Goal: Task Accomplishment & Management: Complete application form

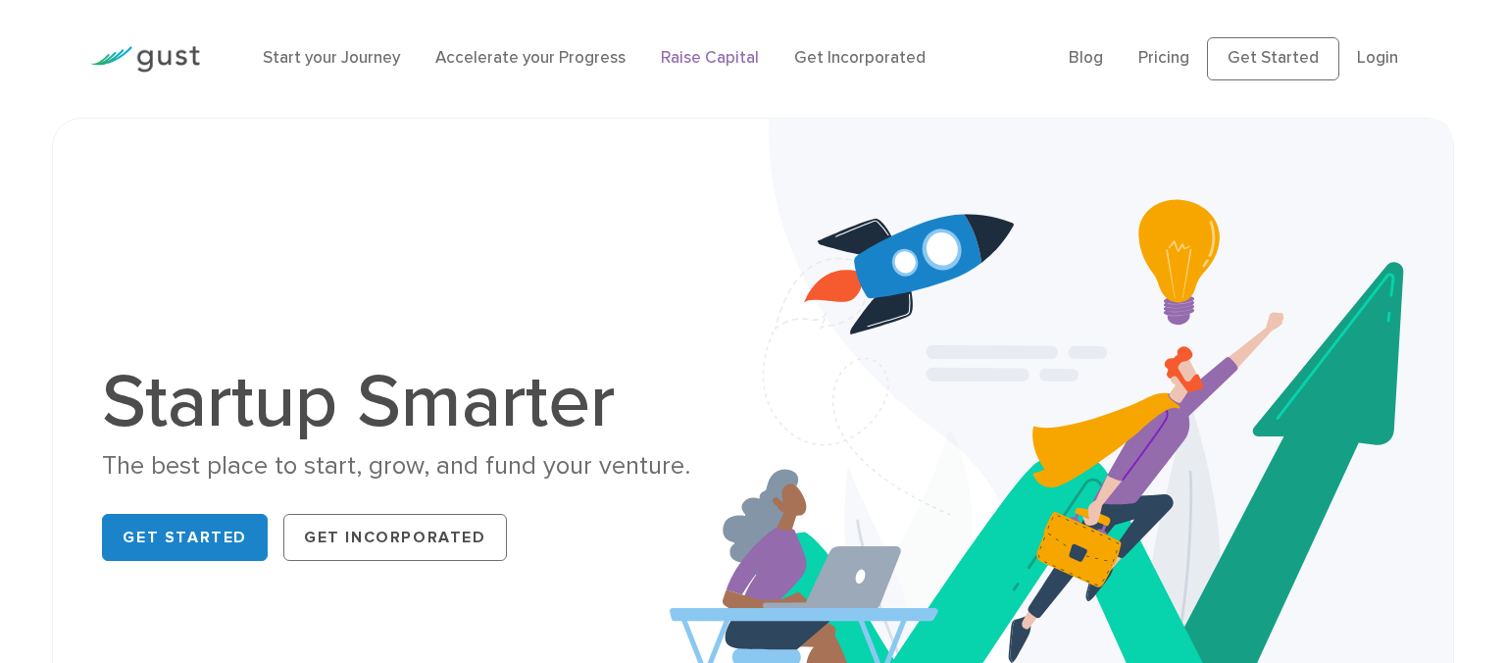
click at [687, 60] on link "Raise Capital" at bounding box center [710, 58] width 98 height 20
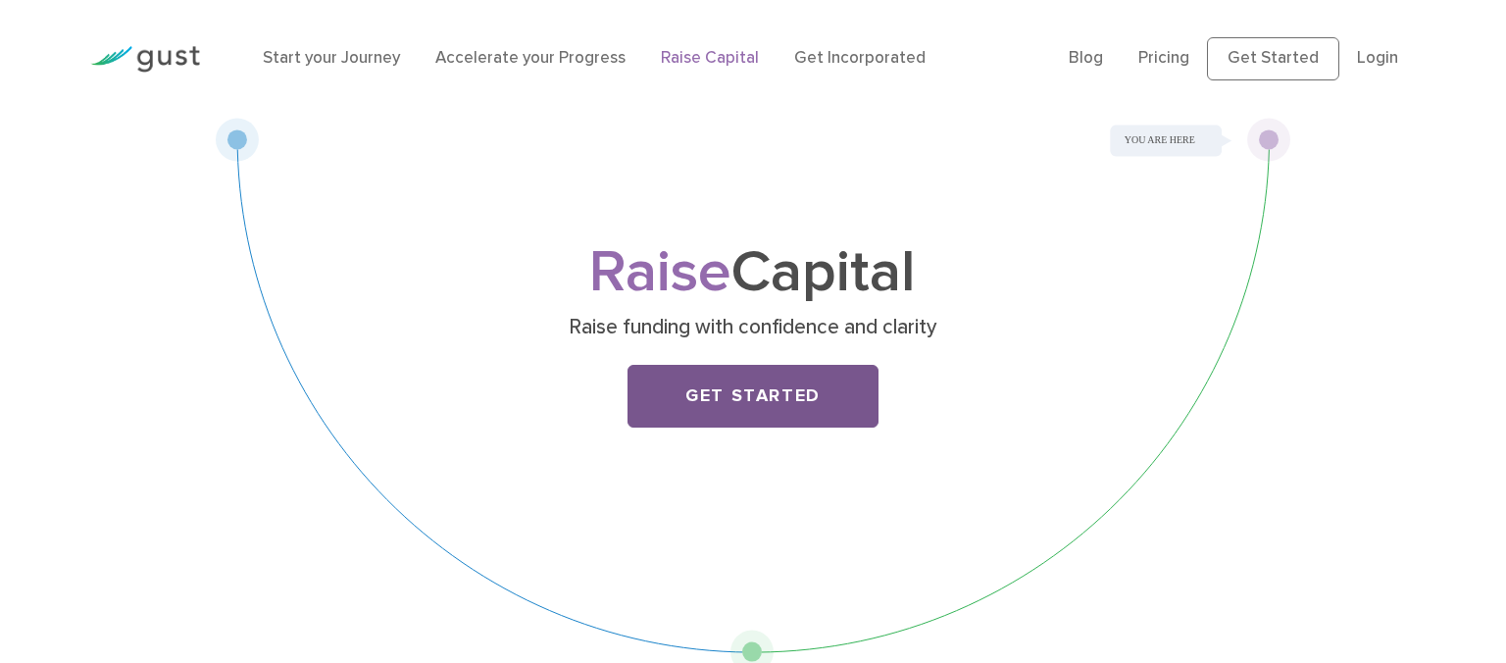
click at [724, 394] on link "Get Started" at bounding box center [752, 396] width 251 height 63
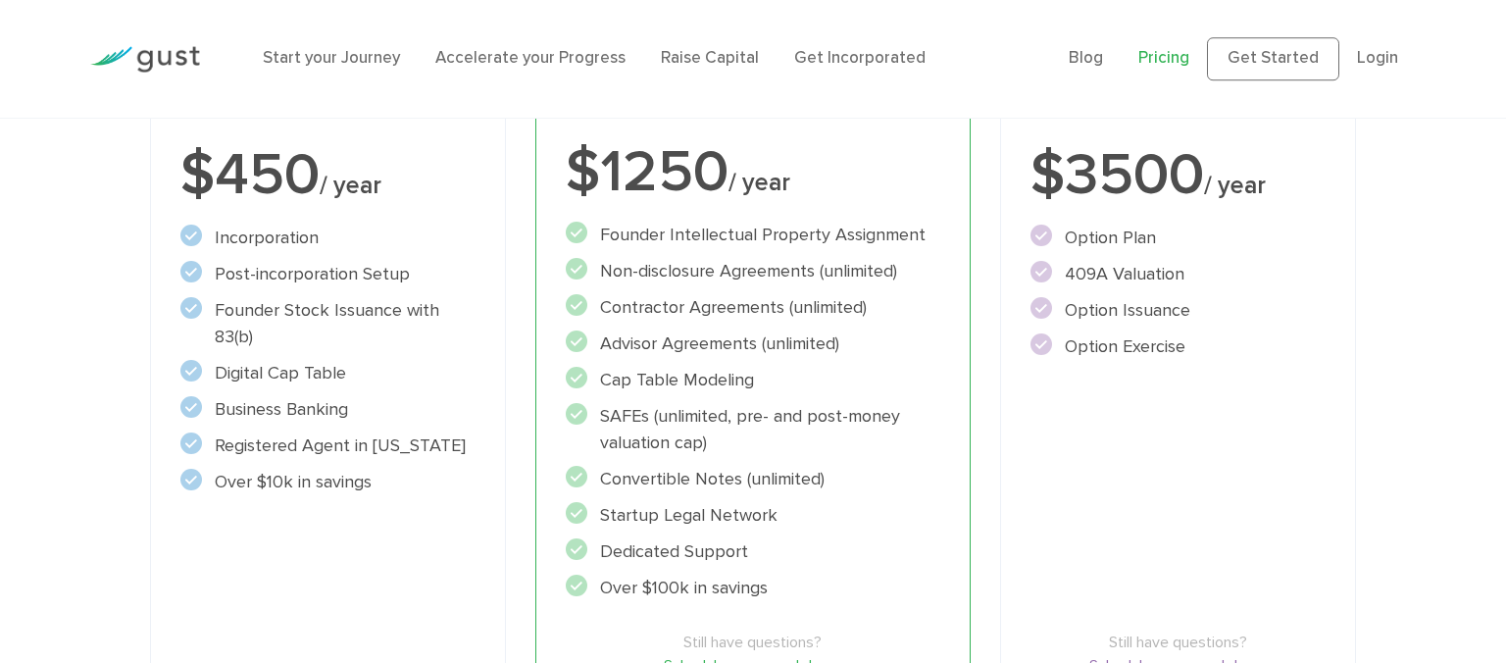
scroll to position [1035, 0]
